Goal: Information Seeking & Learning: Understand process/instructions

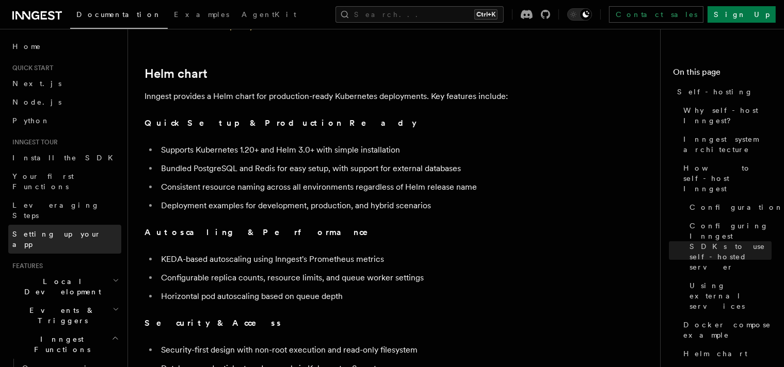
click at [70, 230] on span "Setting up your app" at bounding box center [56, 239] width 89 height 19
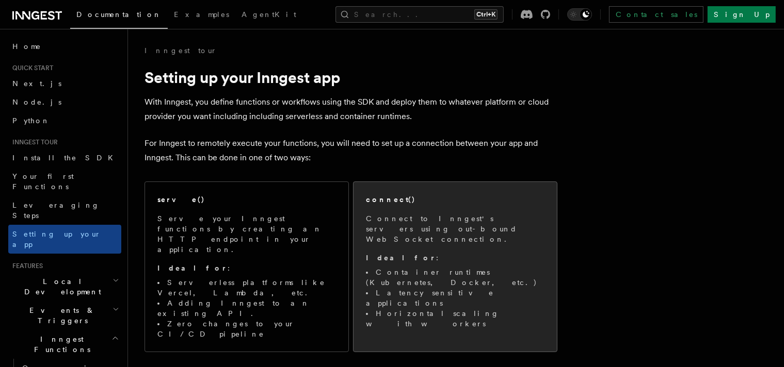
click at [474, 231] on p "Connect to Inngest's servers using out-bound WebSocket connection." at bounding box center [455, 229] width 178 height 31
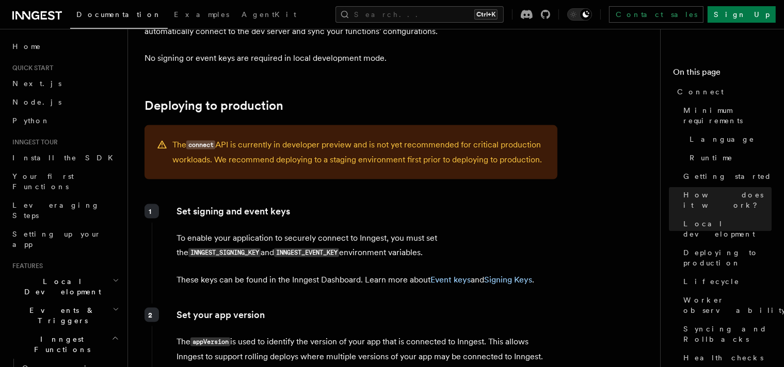
scroll to position [1393, 0]
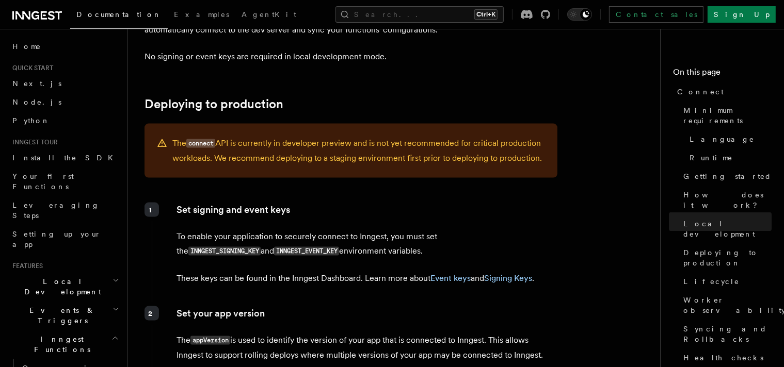
click at [261, 247] on code "INNGEST_SIGNING_KEY" at bounding box center [224, 251] width 72 height 9
copy p "INNGEST_SIGNING_KEY"
click at [274, 247] on code "INNGEST_EVENT_KEY" at bounding box center [306, 251] width 65 height 9
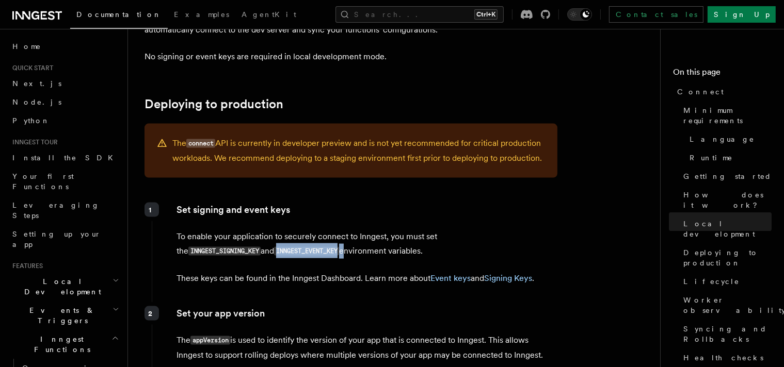
copy p "INNGEST_EVENT_KEY"
click at [493, 199] on div "Set signing and event keys To enable your application to securely connect to In…" at bounding box center [354, 249] width 405 height 100
click at [261, 247] on code "INNGEST_SIGNING_KEY" at bounding box center [224, 251] width 72 height 9
copy p "INNGEST_SIGNING_KEY"
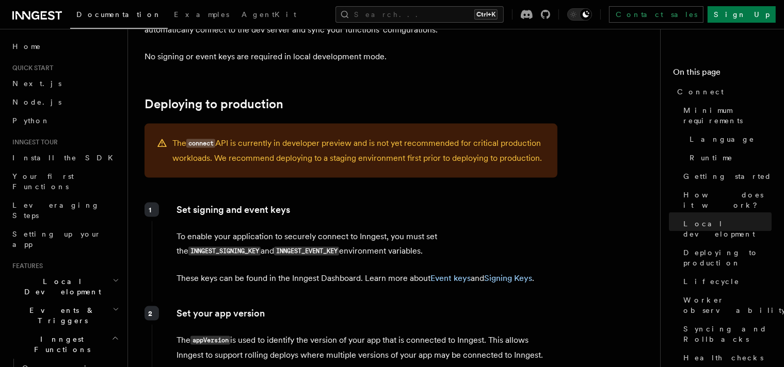
click at [256, 248] on div "1 Set signing and event keys To enable your application to securely connect to …" at bounding box center [354, 251] width 405 height 104
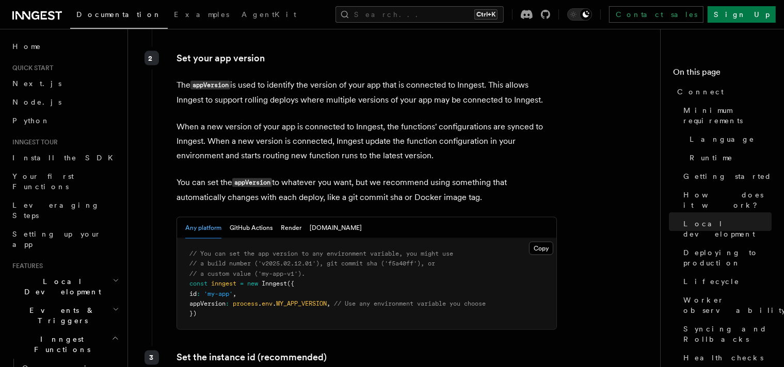
scroll to position [1651, 0]
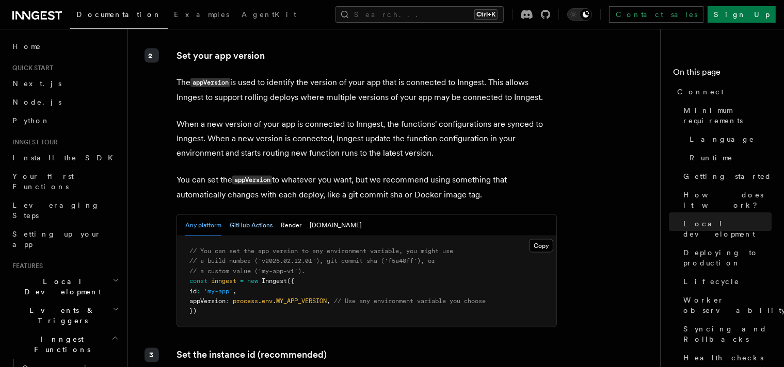
click at [262, 215] on button "GitHub Actions" at bounding box center [251, 225] width 43 height 21
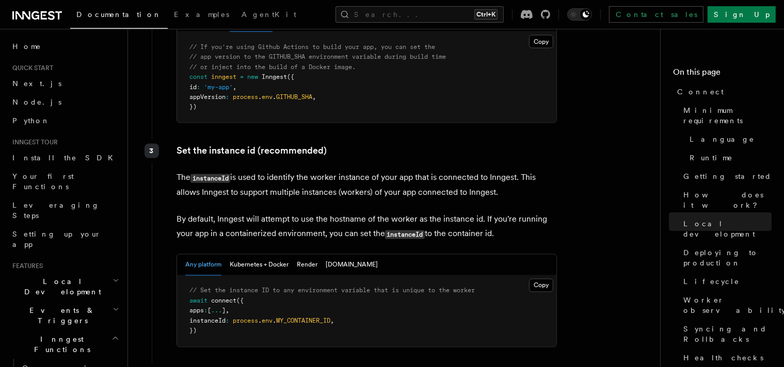
scroll to position [1857, 0]
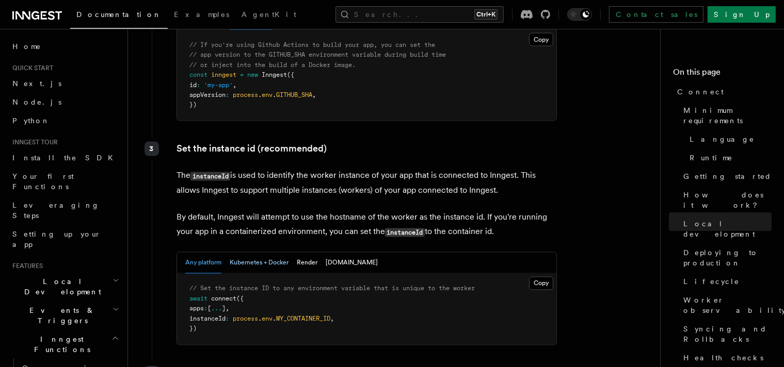
click at [279, 253] on button "Kubernetes + Docker" at bounding box center [259, 263] width 59 height 21
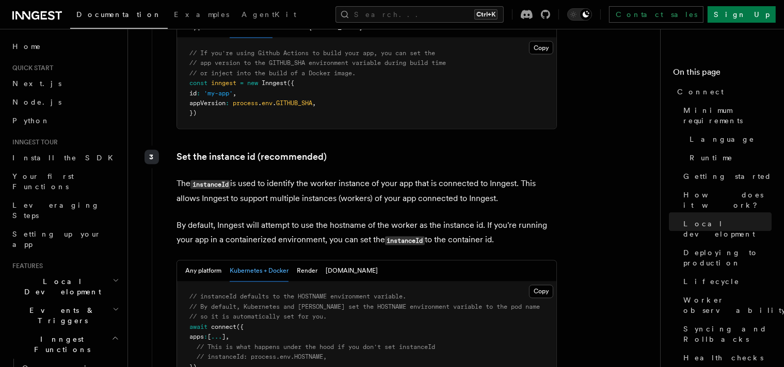
scroll to position [1702, 0]
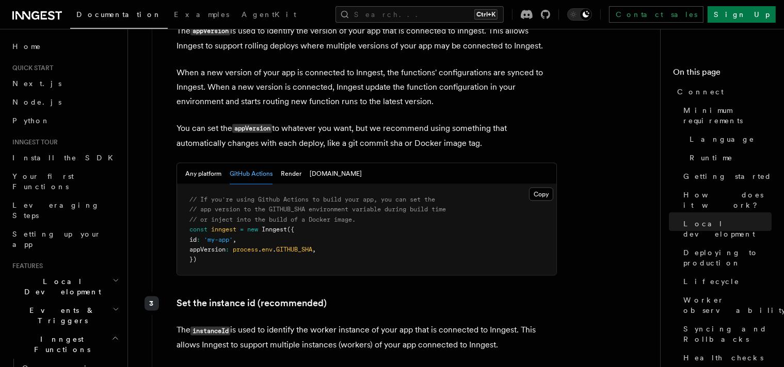
click at [312, 246] on span "GITHUB_SHA" at bounding box center [294, 249] width 36 height 7
click at [206, 164] on button "Any platform" at bounding box center [203, 174] width 36 height 21
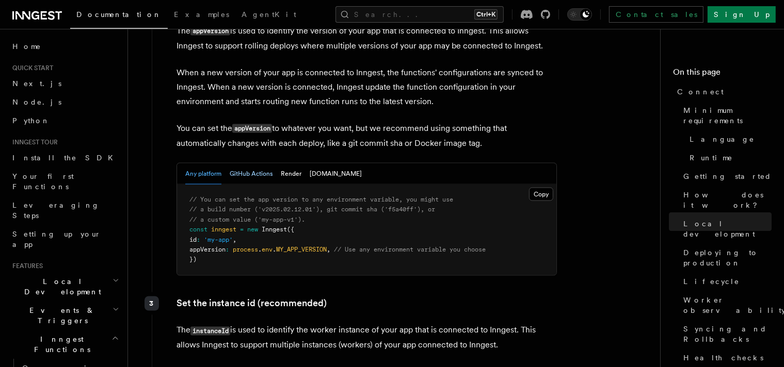
click at [247, 164] on button "GitHub Actions" at bounding box center [251, 174] width 43 height 21
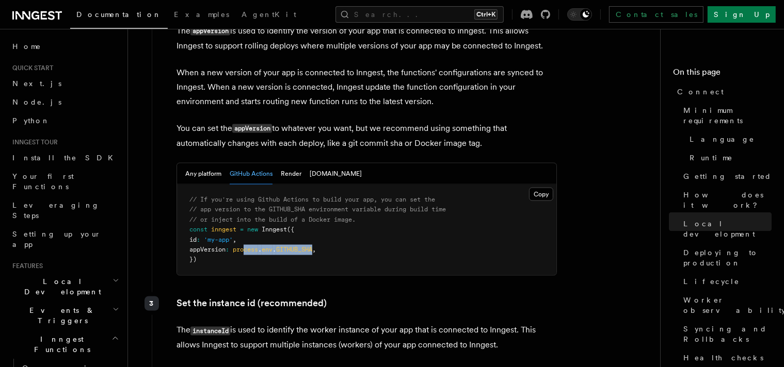
drag, startPoint x: 321, startPoint y: 196, endPoint x: 252, endPoint y: 200, distance: 69.3
click at [252, 246] on span "appVersion : process . env . GITHUB_SHA ," at bounding box center [252, 249] width 126 height 7
click at [356, 196] on pre "// If you're using Github Actions to build your app, you can set the // app ver…" at bounding box center [366, 230] width 379 height 91
drag, startPoint x: 322, startPoint y: 196, endPoint x: 239, endPoint y: 202, distance: 83.3
click at [239, 246] on span "appVersion : process . env . GITHUB_SHA ," at bounding box center [252, 249] width 126 height 7
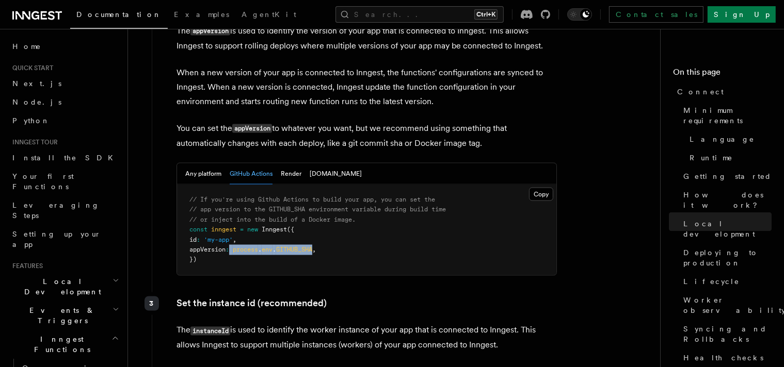
copy span "process . env . GITHUB_SHA"
